Goal: Task Accomplishment & Management: Manage account settings

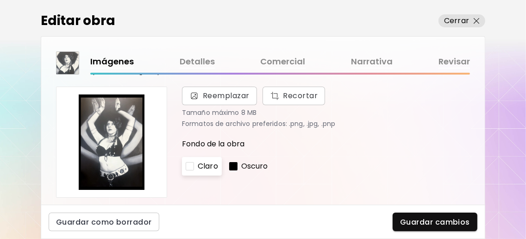
scroll to position [123, 0]
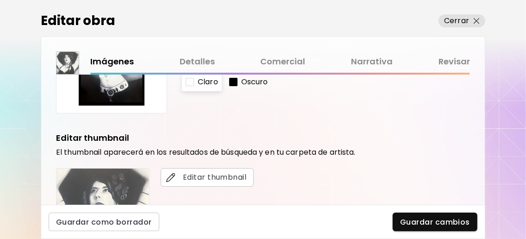
click at [207, 60] on link "Detalles" at bounding box center [197, 61] width 35 height 13
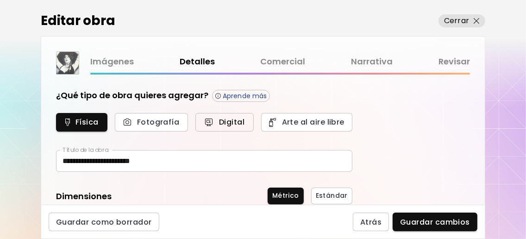
type input "********"
click at [95, 163] on input "**********" at bounding box center [204, 161] width 296 height 22
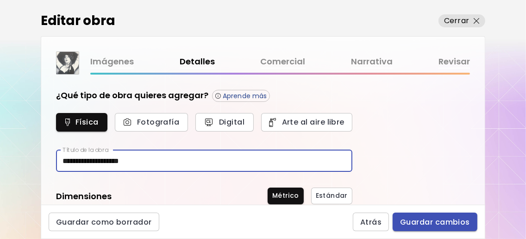
type input "**********"
click at [458, 222] on span "Guardar cambios" at bounding box center [435, 222] width 70 height 10
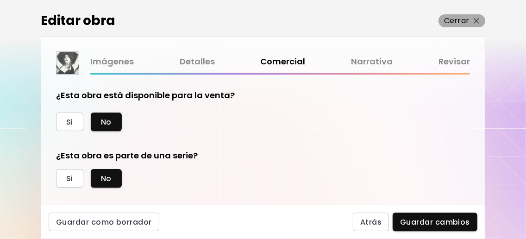
click at [482, 24] on button "Cerrar" at bounding box center [462, 20] width 47 height 13
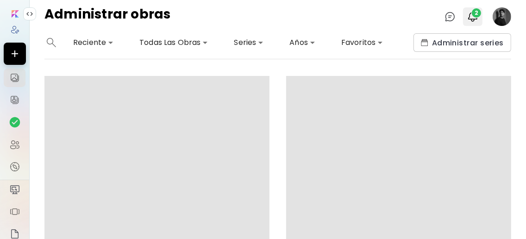
click at [474, 12] on span "2" at bounding box center [476, 12] width 9 height 9
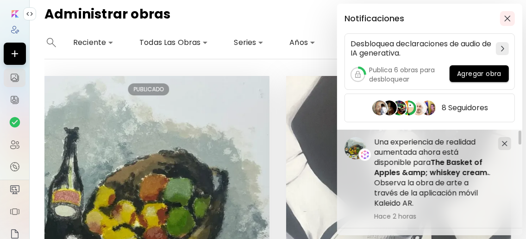
click at [511, 17] on img "button" at bounding box center [507, 18] width 6 height 6
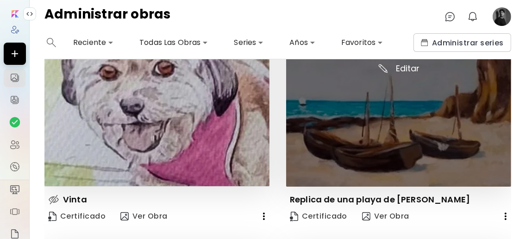
scroll to position [618, 0]
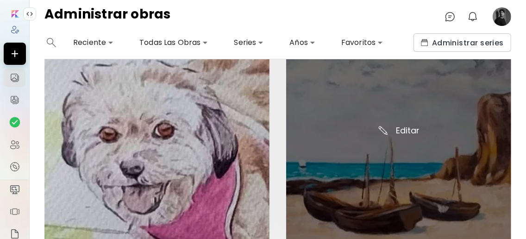
click at [404, 131] on img at bounding box center [398, 136] width 225 height 225
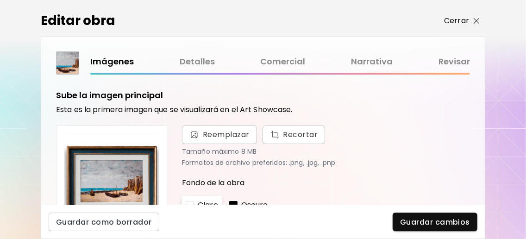
click at [476, 16] on span "Cerrar" at bounding box center [462, 20] width 36 height 11
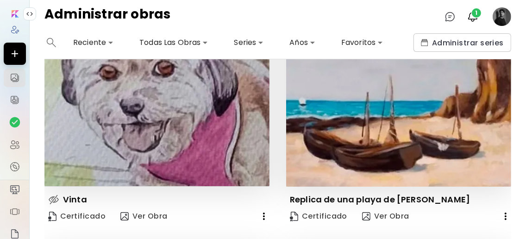
scroll to position [741, 0]
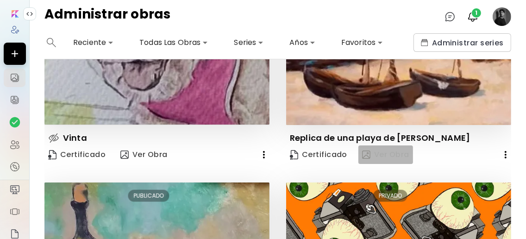
click at [394, 156] on span "Ver Obra" at bounding box center [385, 155] width 47 height 10
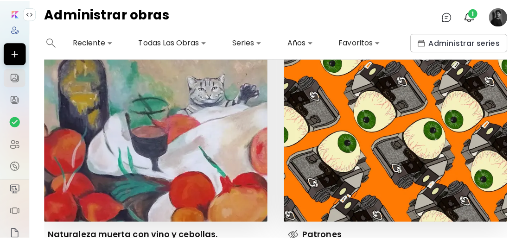
scroll to position [988, 0]
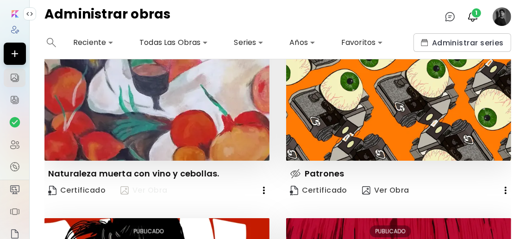
click at [160, 189] on span "Ver Obra" at bounding box center [143, 190] width 47 height 10
click at [506, 15] on image at bounding box center [502, 16] width 19 height 19
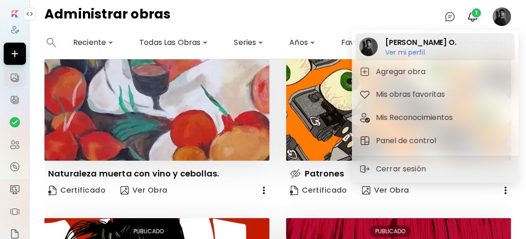
click at [400, 51] on h6 "Ver mi perfil" at bounding box center [420, 52] width 71 height 8
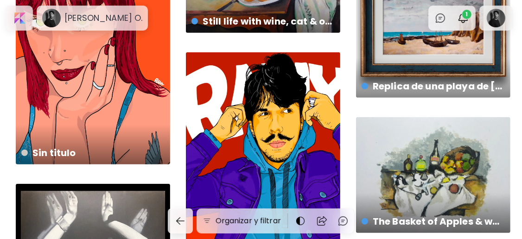
scroll to position [370, 0]
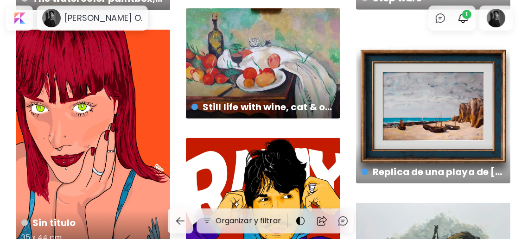
click at [107, 139] on div "Sin titulo 35 x 44 cm" at bounding box center [93, 140] width 154 height 221
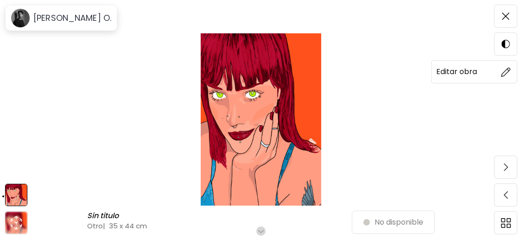
click at [504, 71] on img at bounding box center [506, 72] width 10 height 10
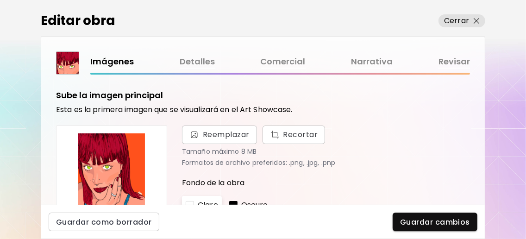
click at [205, 63] on link "Detalles" at bounding box center [197, 61] width 35 height 13
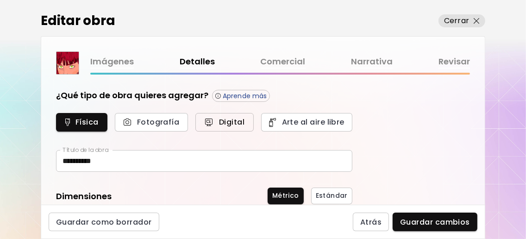
type input "*****"
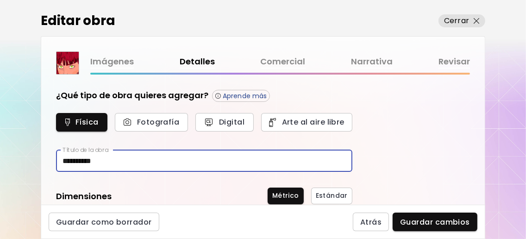
click at [214, 158] on input "**********" at bounding box center [204, 161] width 296 height 22
type input "*"
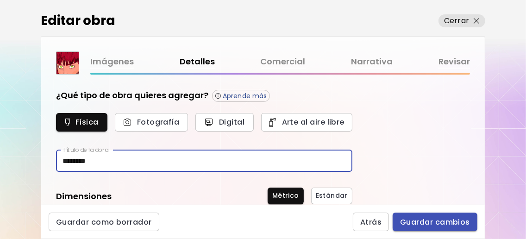
type input "********"
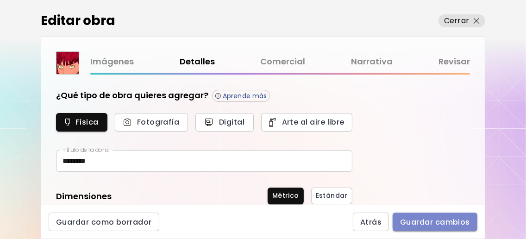
click at [430, 224] on span "Guardar cambios" at bounding box center [435, 222] width 70 height 10
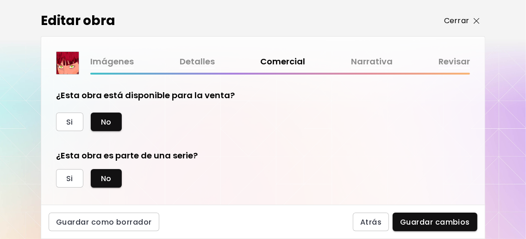
click at [479, 21] on img "button" at bounding box center [477, 21] width 6 height 6
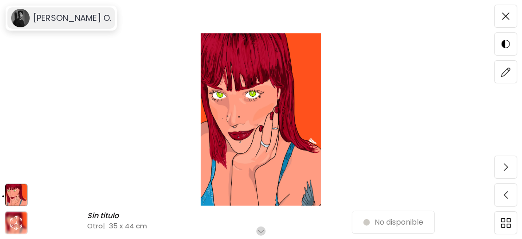
click at [44, 23] on h6 "[PERSON_NAME] O." at bounding box center [72, 18] width 78 height 11
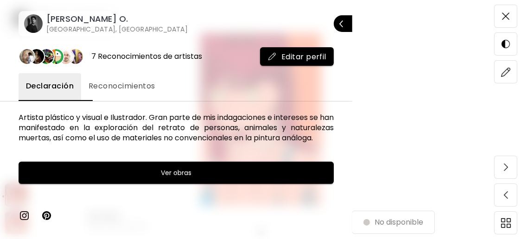
click at [75, 21] on h6 "[PERSON_NAME] O." at bounding box center [116, 18] width 141 height 11
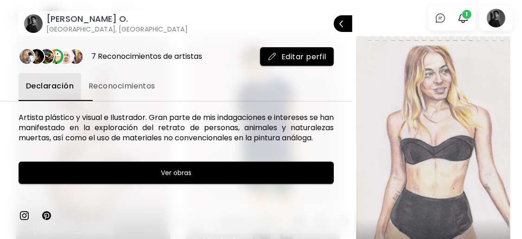
click at [391, 12] on div at bounding box center [261, 119] width 522 height 239
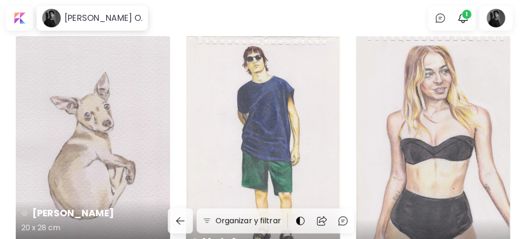
click at [118, 119] on div "Chai Gerardo 20 x 28 cm" at bounding box center [93, 138] width 154 height 204
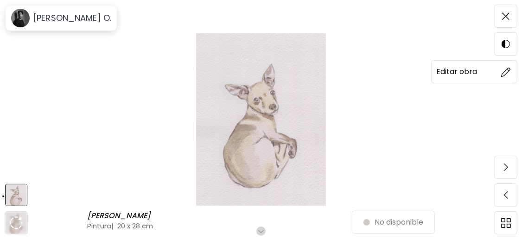
click at [509, 74] on img at bounding box center [506, 72] width 10 height 10
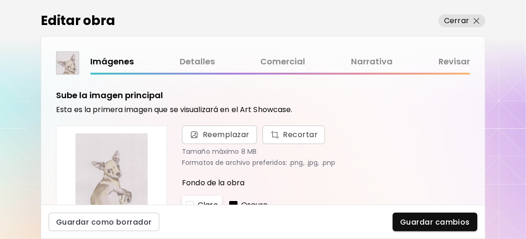
click at [193, 59] on link "Detalles" at bounding box center [197, 61] width 35 height 13
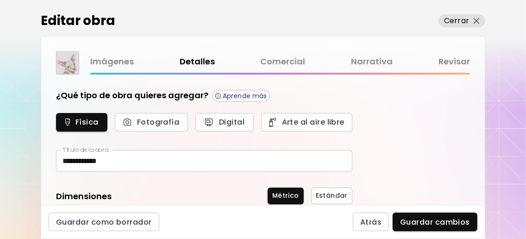
type input "********"
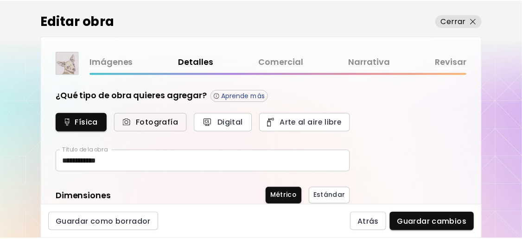
scroll to position [61, 0]
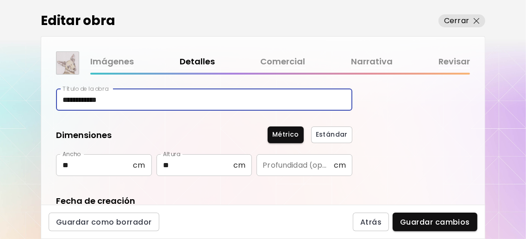
click at [136, 99] on input "**********" at bounding box center [204, 100] width 296 height 22
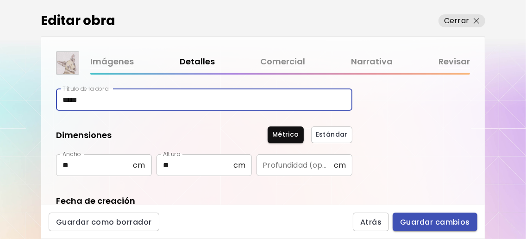
type input "****"
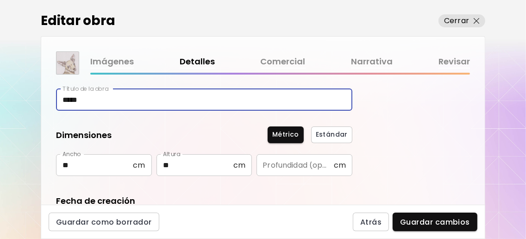
click at [423, 219] on span "Guardar cambios" at bounding box center [435, 222] width 70 height 10
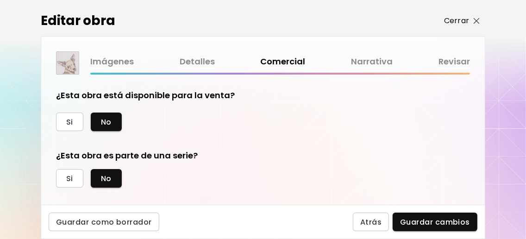
click at [462, 16] on p "Cerrar" at bounding box center [456, 20] width 25 height 11
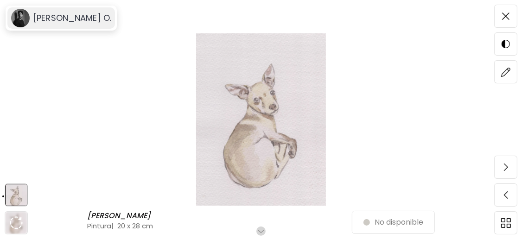
click at [52, 19] on h6 "[PERSON_NAME] O." at bounding box center [72, 18] width 78 height 11
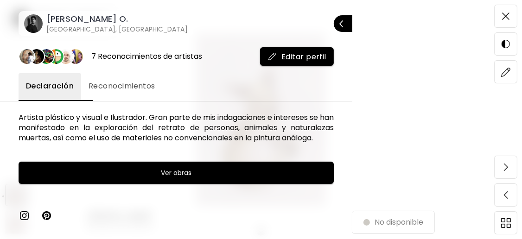
click at [84, 28] on h6 "Bogotá, Colombia" at bounding box center [116, 29] width 141 height 9
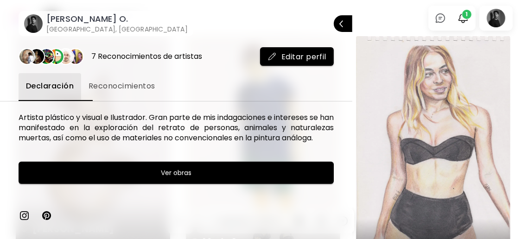
click at [406, 20] on div at bounding box center [261, 119] width 522 height 239
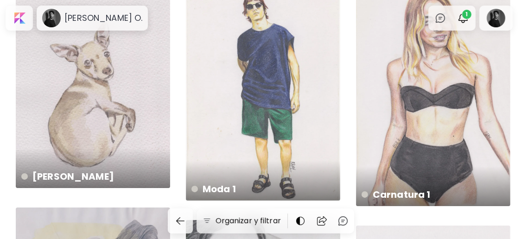
scroll to position [61, 0]
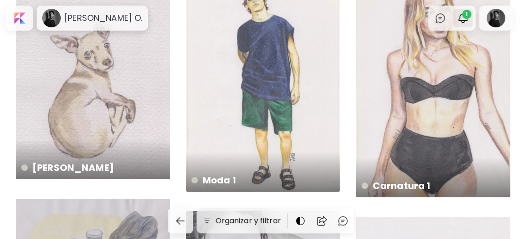
click at [468, 19] on img "button" at bounding box center [462, 18] width 11 height 11
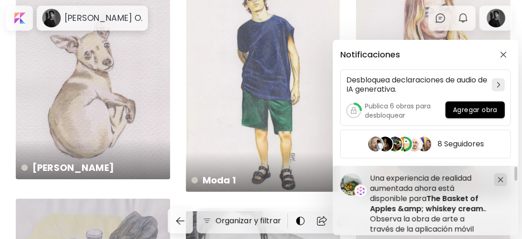
click at [507, 19] on div "Notificaciones Desbloquea declaraciones de audio de IA generativa. Publica 6 ob…" at bounding box center [261, 119] width 522 height 239
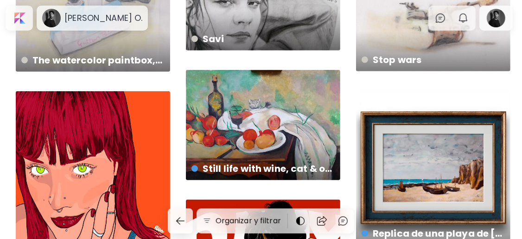
scroll to position [432, 0]
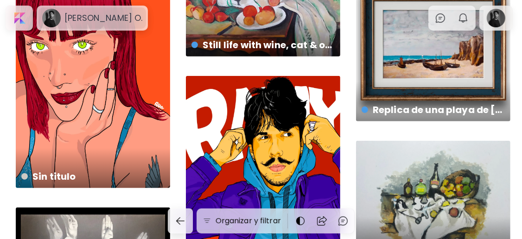
click at [91, 14] on h6 "[PERSON_NAME] O." at bounding box center [103, 18] width 78 height 11
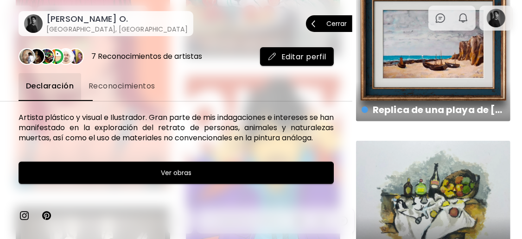
click at [84, 25] on h6 "Bogotá, Colombia" at bounding box center [116, 29] width 141 height 9
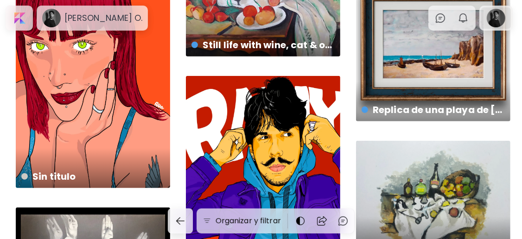
click at [506, 18] on div at bounding box center [496, 17] width 30 height 21
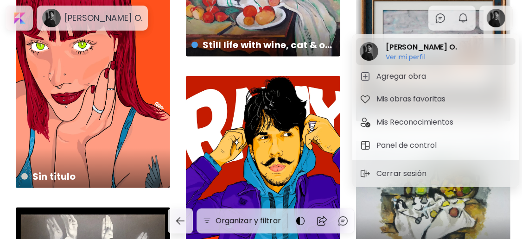
click at [387, 50] on h2 "[PERSON_NAME] O." at bounding box center [420, 47] width 71 height 11
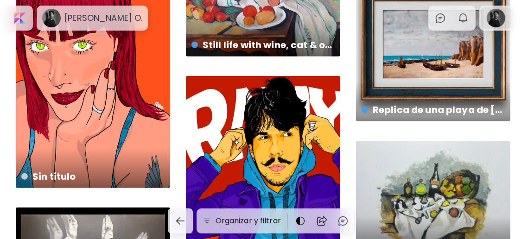
click at [503, 18] on div at bounding box center [496, 17] width 30 height 21
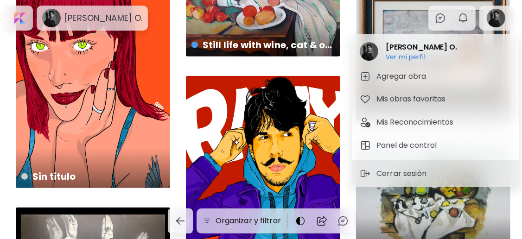
click at [347, 17] on div at bounding box center [261, 119] width 522 height 239
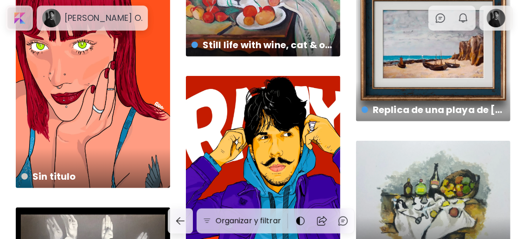
click at [26, 23] on div at bounding box center [19, 17] width 24 height 21
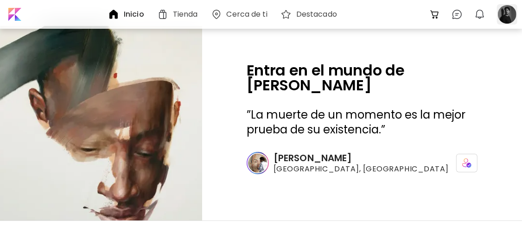
click at [511, 14] on div at bounding box center [507, 14] width 20 height 20
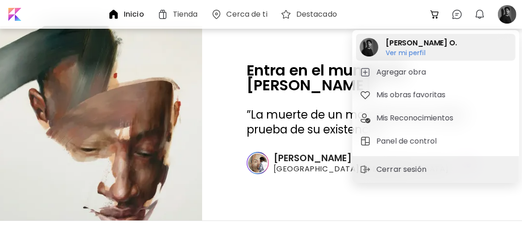
click at [404, 55] on h6 "Ver mi perfil" at bounding box center [420, 53] width 71 height 8
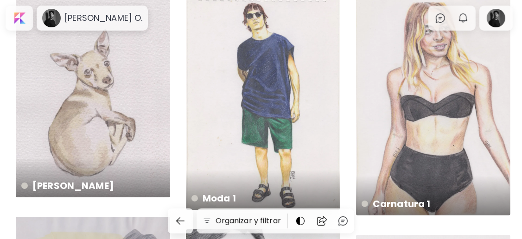
scroll to position [61, 0]
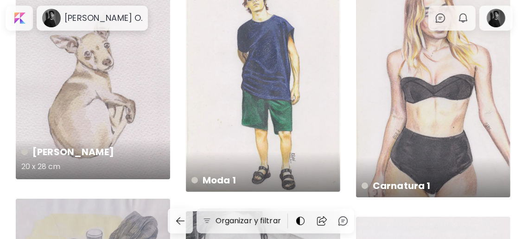
click at [102, 98] on div "Chai Gerardo 20 x 28 cm" at bounding box center [93, 77] width 154 height 204
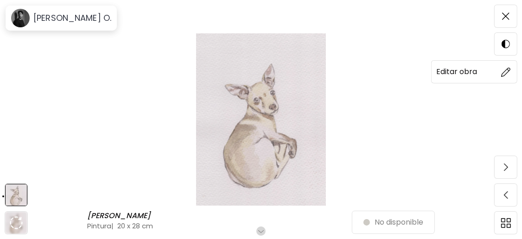
click at [506, 73] on img at bounding box center [506, 72] width 10 height 10
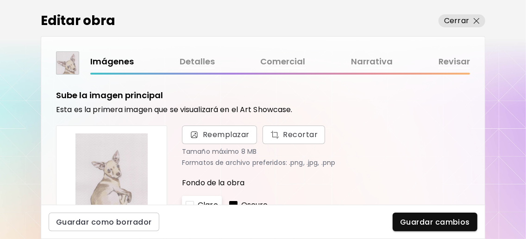
click at [197, 64] on link "Detalles" at bounding box center [197, 61] width 35 height 13
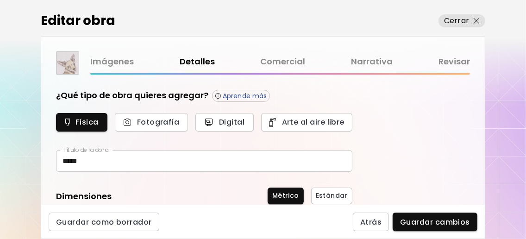
type input "********"
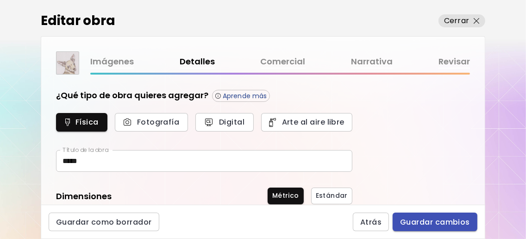
click at [441, 219] on span "Guardar cambios" at bounding box center [435, 222] width 70 height 10
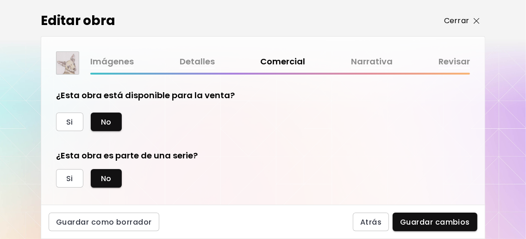
click at [472, 20] on span "Cerrar" at bounding box center [462, 20] width 36 height 11
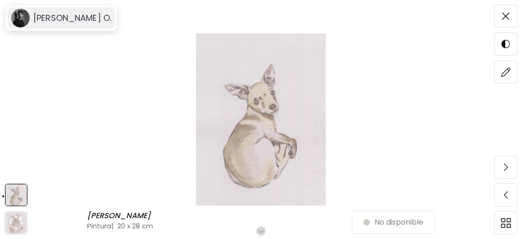
click at [70, 20] on h6 "[PERSON_NAME] O." at bounding box center [72, 18] width 78 height 11
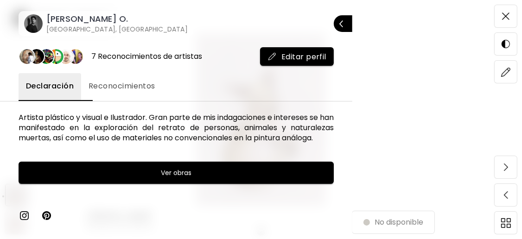
click at [76, 28] on h6 "Bogotá, Colombia" at bounding box center [116, 29] width 141 height 9
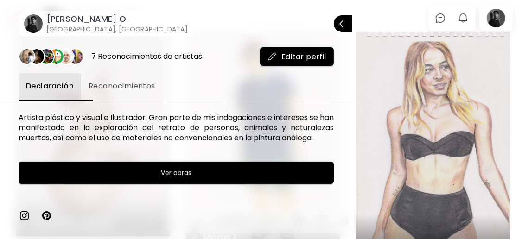
scroll to position [61, 0]
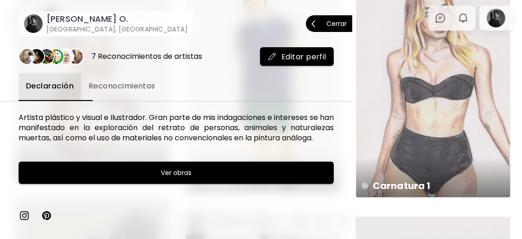
click at [338, 25] on p "Cerrar" at bounding box center [336, 23] width 20 height 6
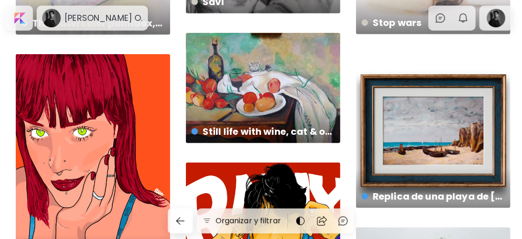
scroll to position [432, 0]
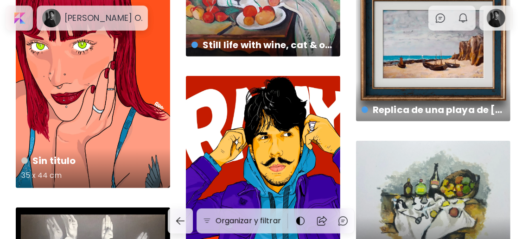
click at [112, 145] on div "Sin titulo 35 x 44 cm" at bounding box center [93, 78] width 154 height 221
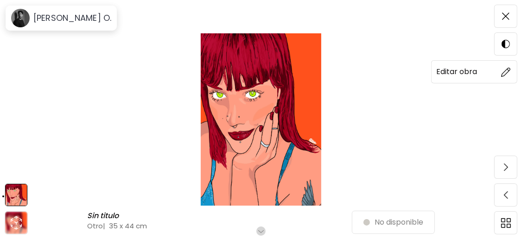
click at [506, 72] on img at bounding box center [506, 72] width 10 height 10
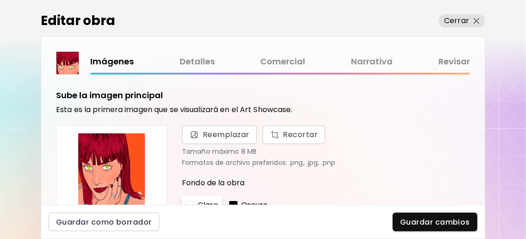
click at [193, 57] on link "Detalles" at bounding box center [197, 61] width 35 height 13
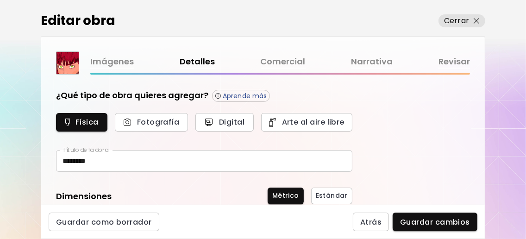
type input "*****"
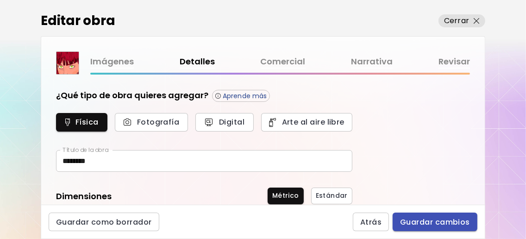
click at [458, 218] on span "Guardar cambios" at bounding box center [435, 222] width 70 height 10
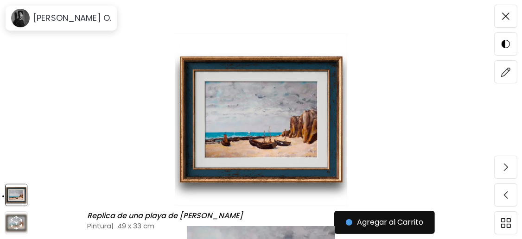
click at [273, 128] on img at bounding box center [261, 119] width 444 height 172
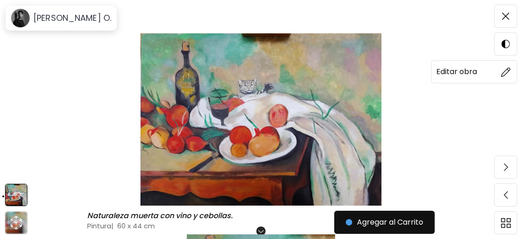
click at [501, 72] on img at bounding box center [506, 72] width 10 height 10
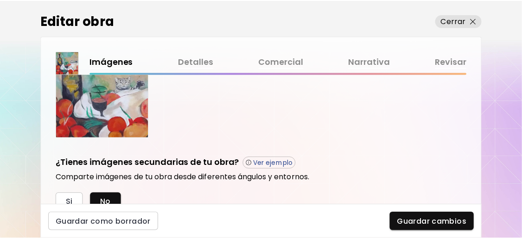
scroll to position [61, 0]
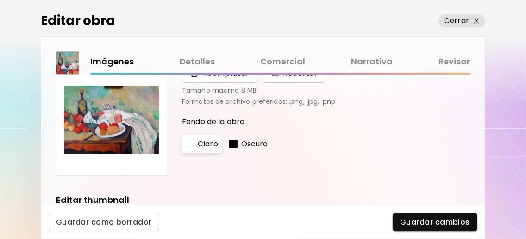
click at [204, 57] on link "Detalles" at bounding box center [197, 61] width 35 height 13
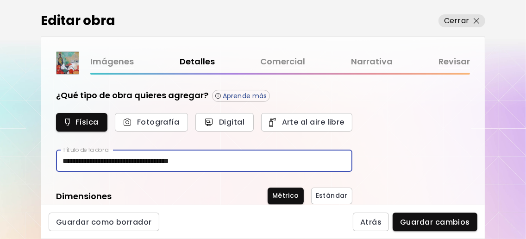
drag, startPoint x: 214, startPoint y: 161, endPoint x: 25, endPoint y: 160, distance: 189.5
click at [25, 160] on div "**********" at bounding box center [263, 119] width 526 height 239
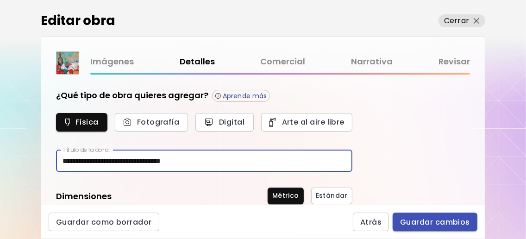
type input "**********"
click at [436, 224] on span "Guardar cambios" at bounding box center [435, 222] width 70 height 10
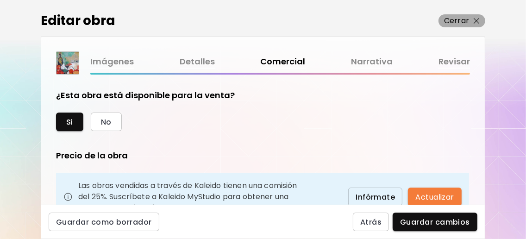
click at [470, 18] on span "Cerrar" at bounding box center [462, 20] width 36 height 11
